Goal: Transaction & Acquisition: Purchase product/service

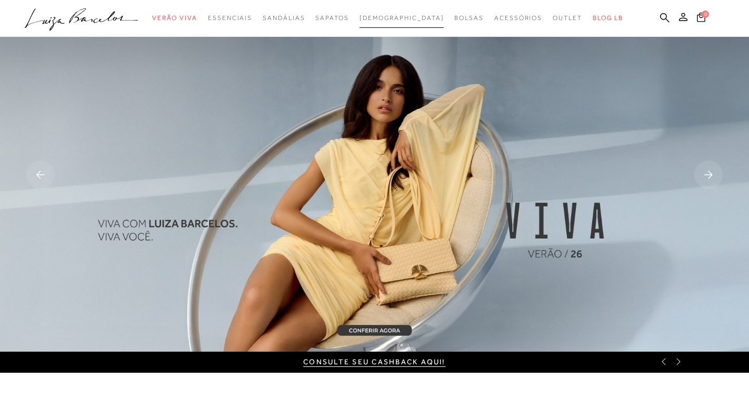
click at [401, 18] on span "[DEMOGRAPHIC_DATA]" at bounding box center [402, 17] width 85 height 7
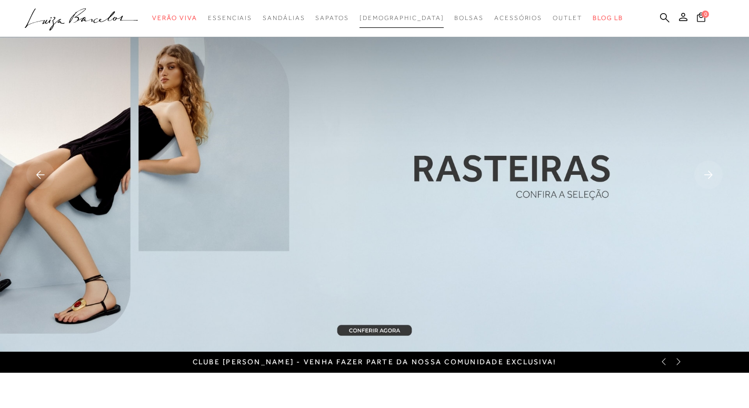
click at [391, 16] on span "[DEMOGRAPHIC_DATA]" at bounding box center [402, 17] width 85 height 7
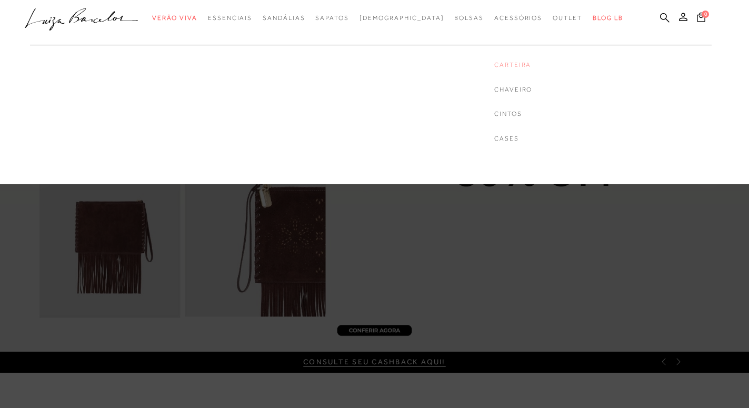
click at [494, 68] on link "Carteira" at bounding box center [513, 65] width 38 height 9
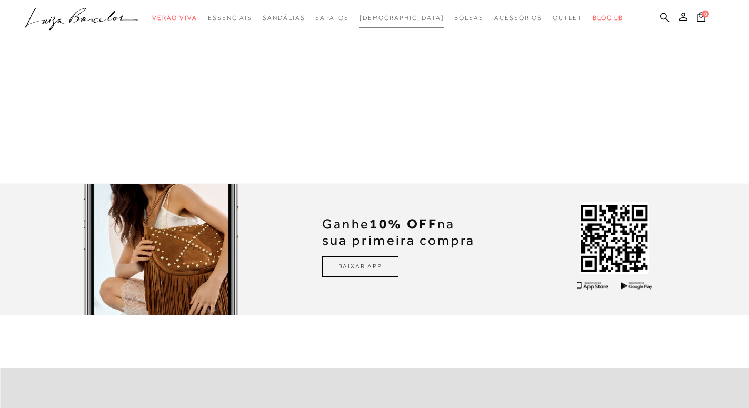
scroll to position [1820, 0]
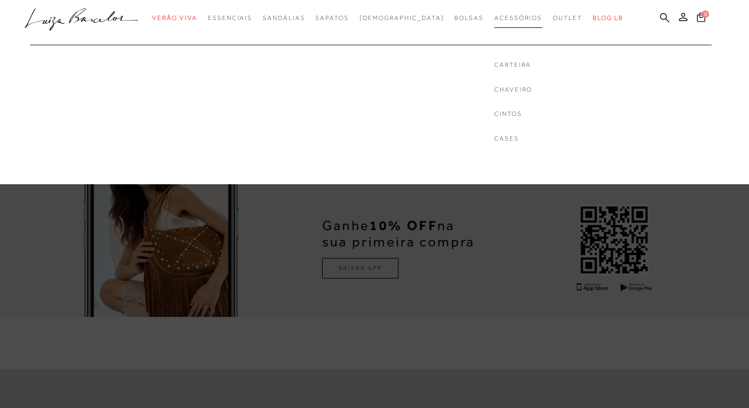
click at [494, 17] on span "Acessórios" at bounding box center [518, 17] width 48 height 7
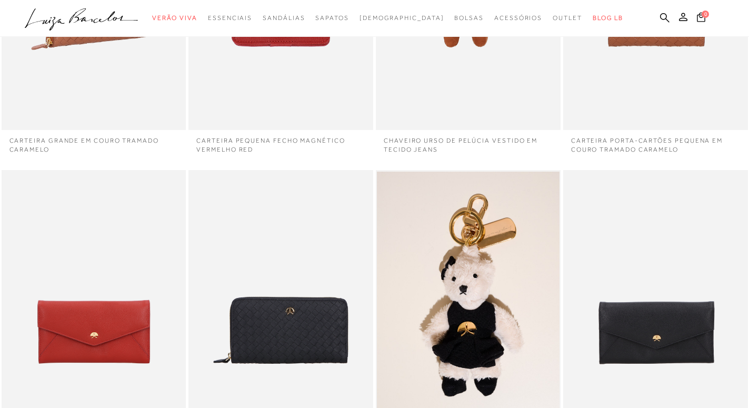
scroll to position [322, 0]
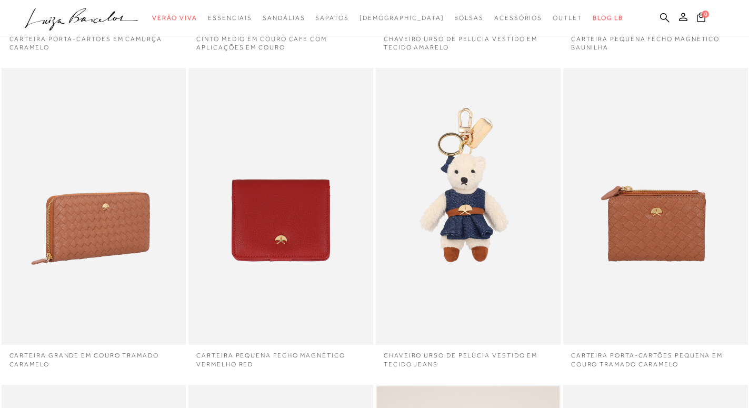
click at [88, 231] on img at bounding box center [95, 206] width 184 height 277
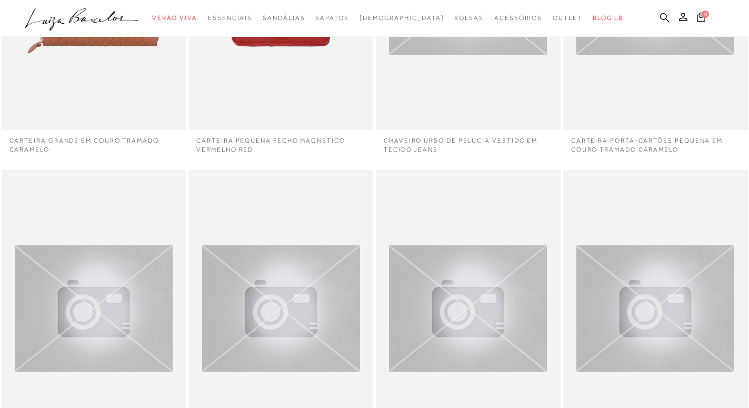
scroll to position [752, 0]
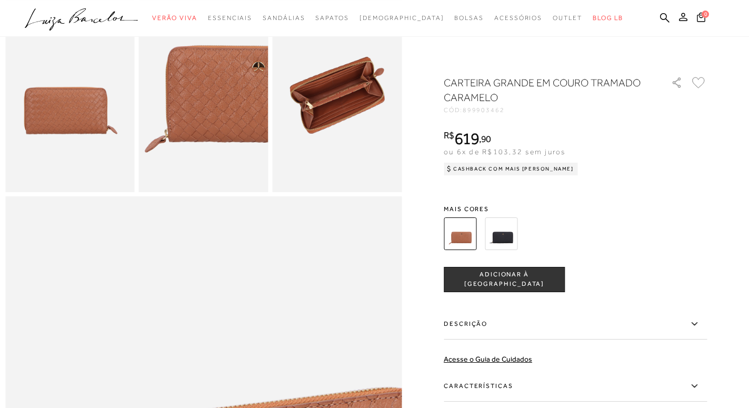
scroll to position [269, 0]
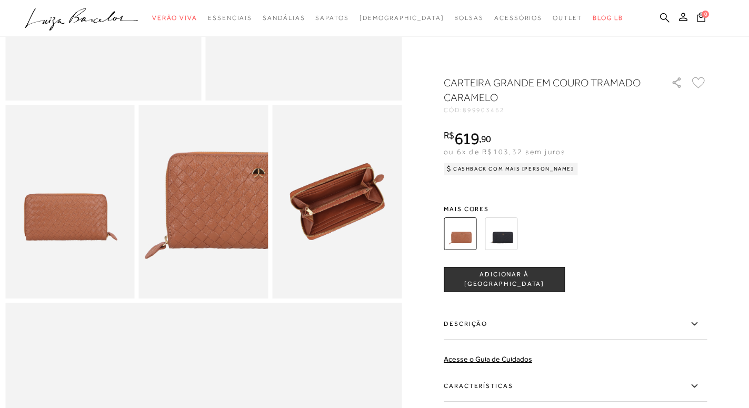
click at [322, 250] on img at bounding box center [337, 202] width 130 height 194
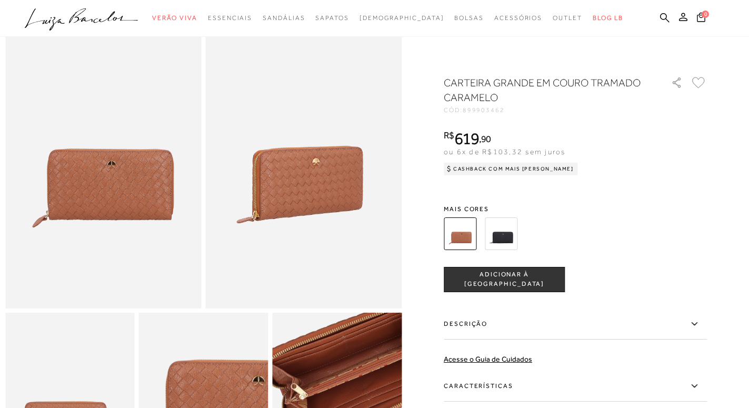
scroll to position [54, 0]
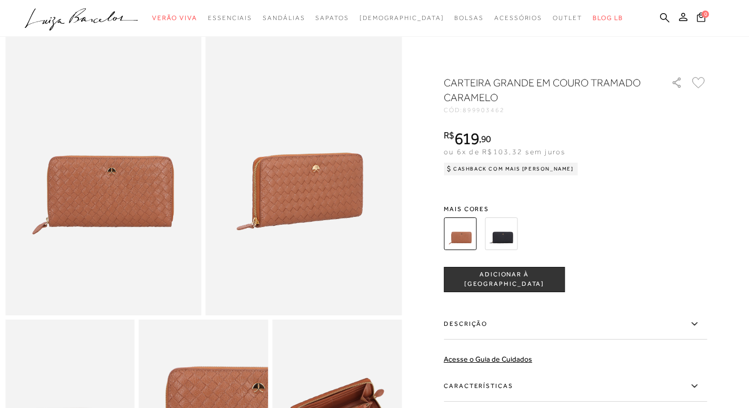
click at [176, 232] on img at bounding box center [103, 168] width 196 height 294
click at [264, 227] on img at bounding box center [304, 168] width 196 height 294
click at [505, 237] on img at bounding box center [501, 233] width 33 height 33
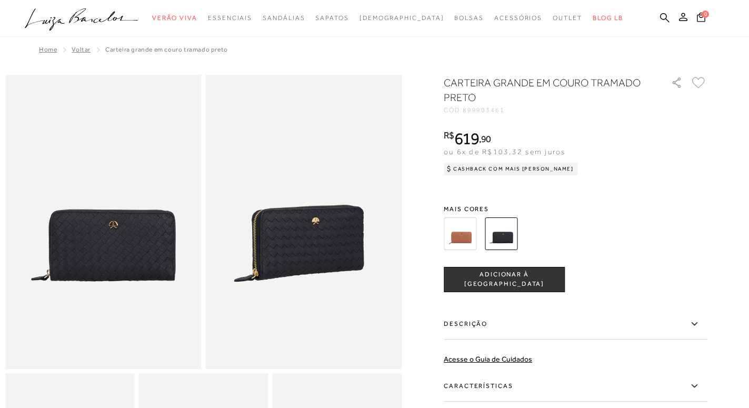
click at [353, 244] on img at bounding box center [304, 222] width 196 height 294
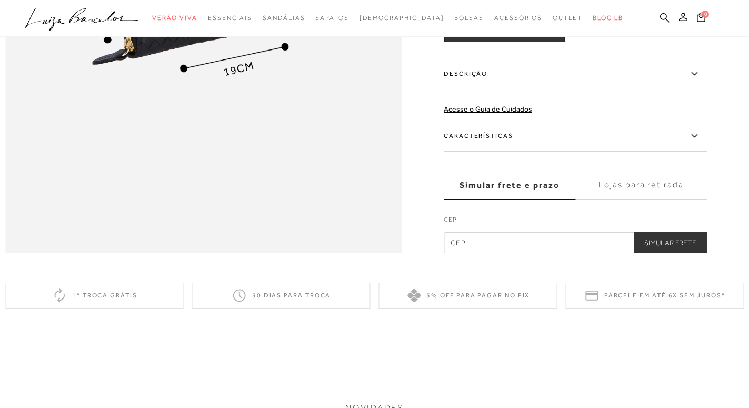
scroll to position [859, 0]
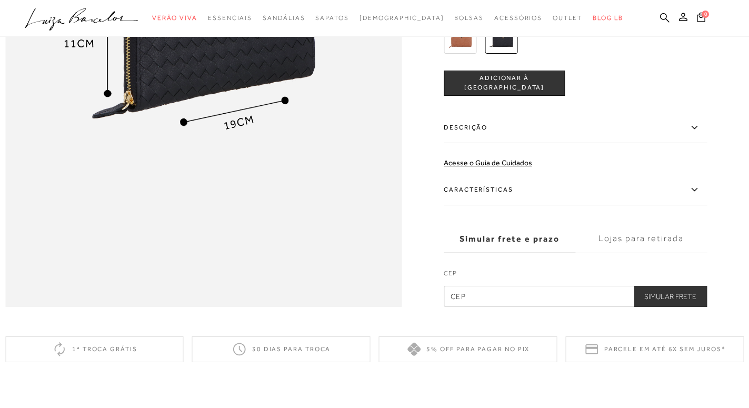
click at [463, 143] on label "Descrição" at bounding box center [575, 128] width 263 height 31
click at [0, 0] on input "Descrição" at bounding box center [0, 0] width 0 height 0
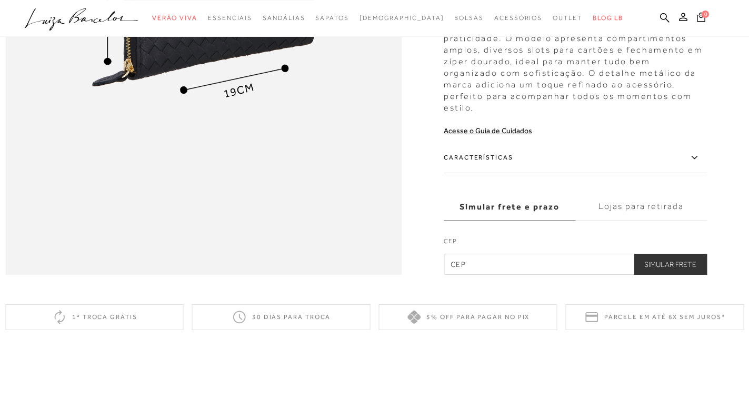
scroll to position [913, 0]
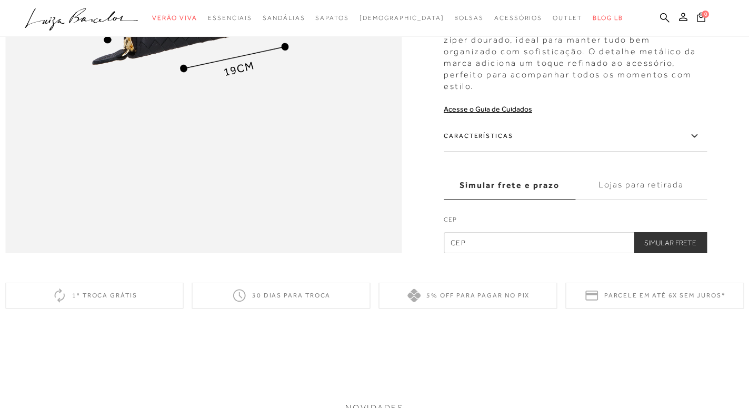
click at [463, 152] on label "Características" at bounding box center [575, 136] width 263 height 31
click at [0, 0] on input "Características" at bounding box center [0, 0] width 0 height 0
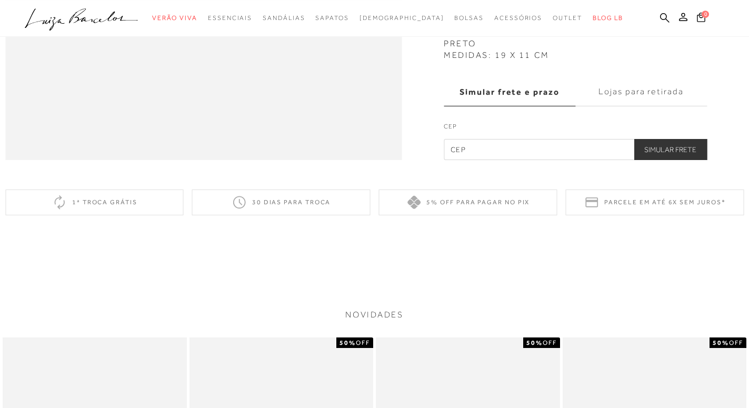
scroll to position [1020, 0]
